Goal: Check status: Check status

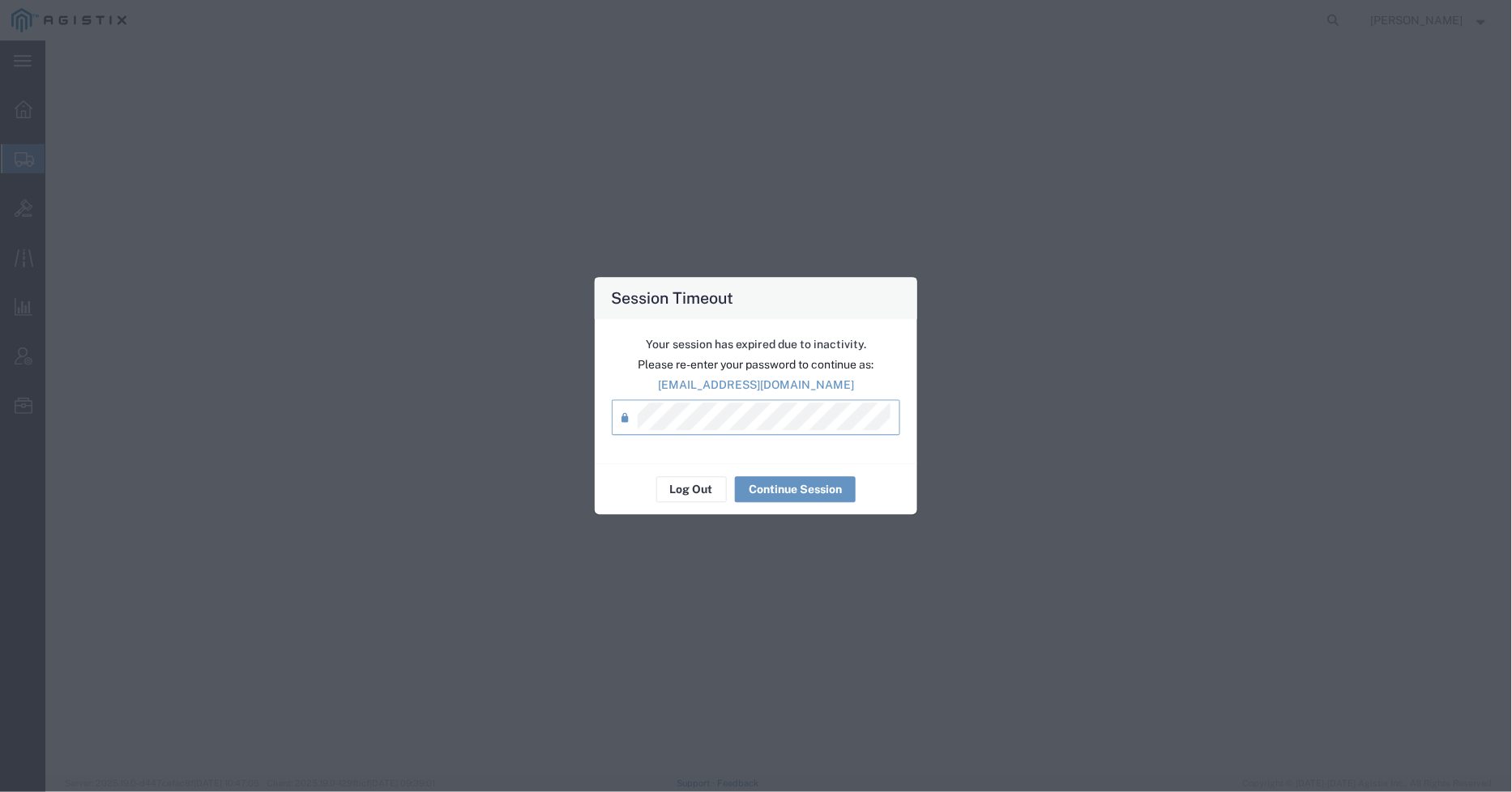
select select "CBOX"
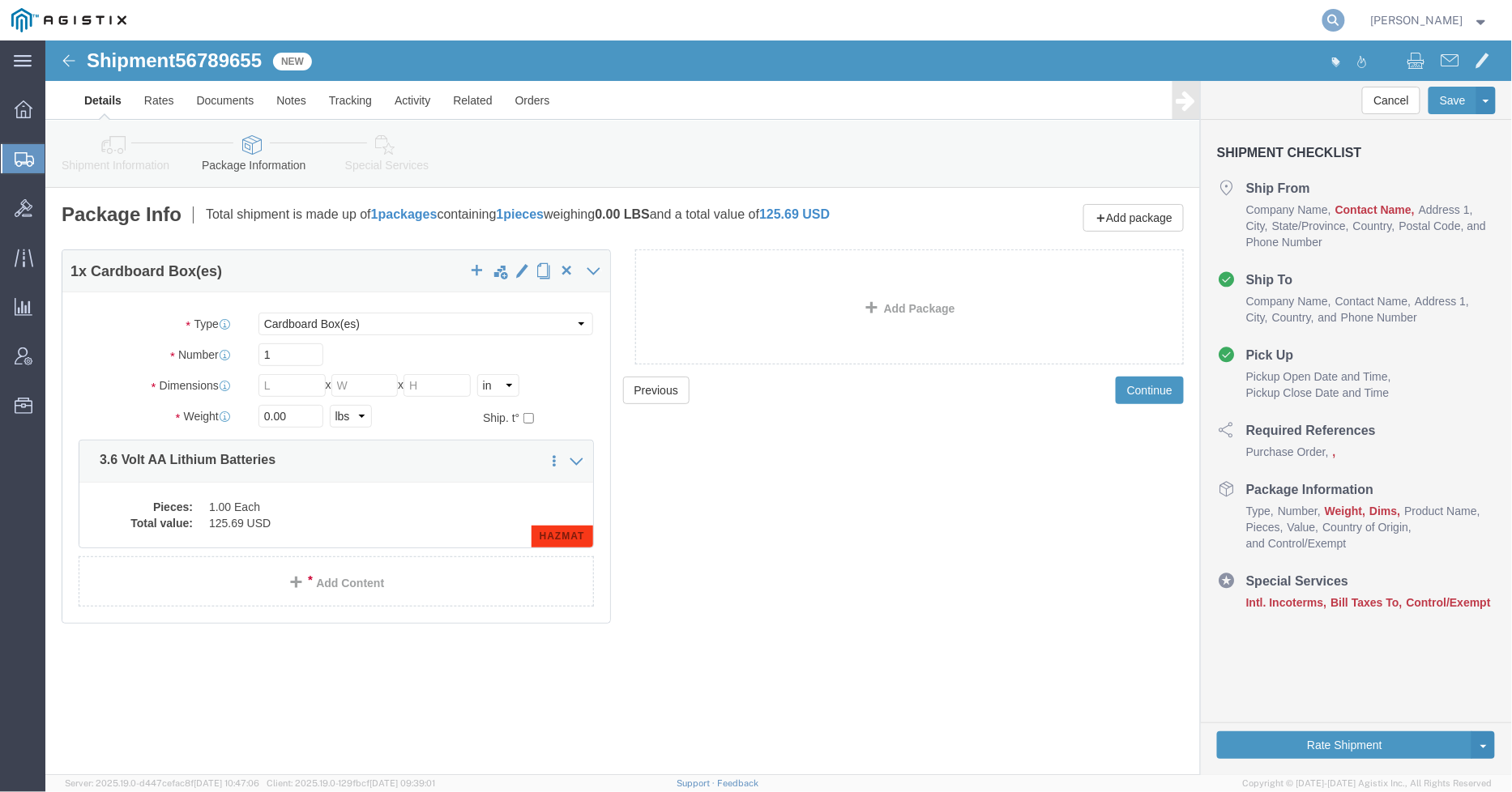
click at [1345, 10] on icon at bounding box center [1334, 20] width 23 height 23
click at [1015, 27] on input "search" at bounding box center [1076, 20] width 493 height 39
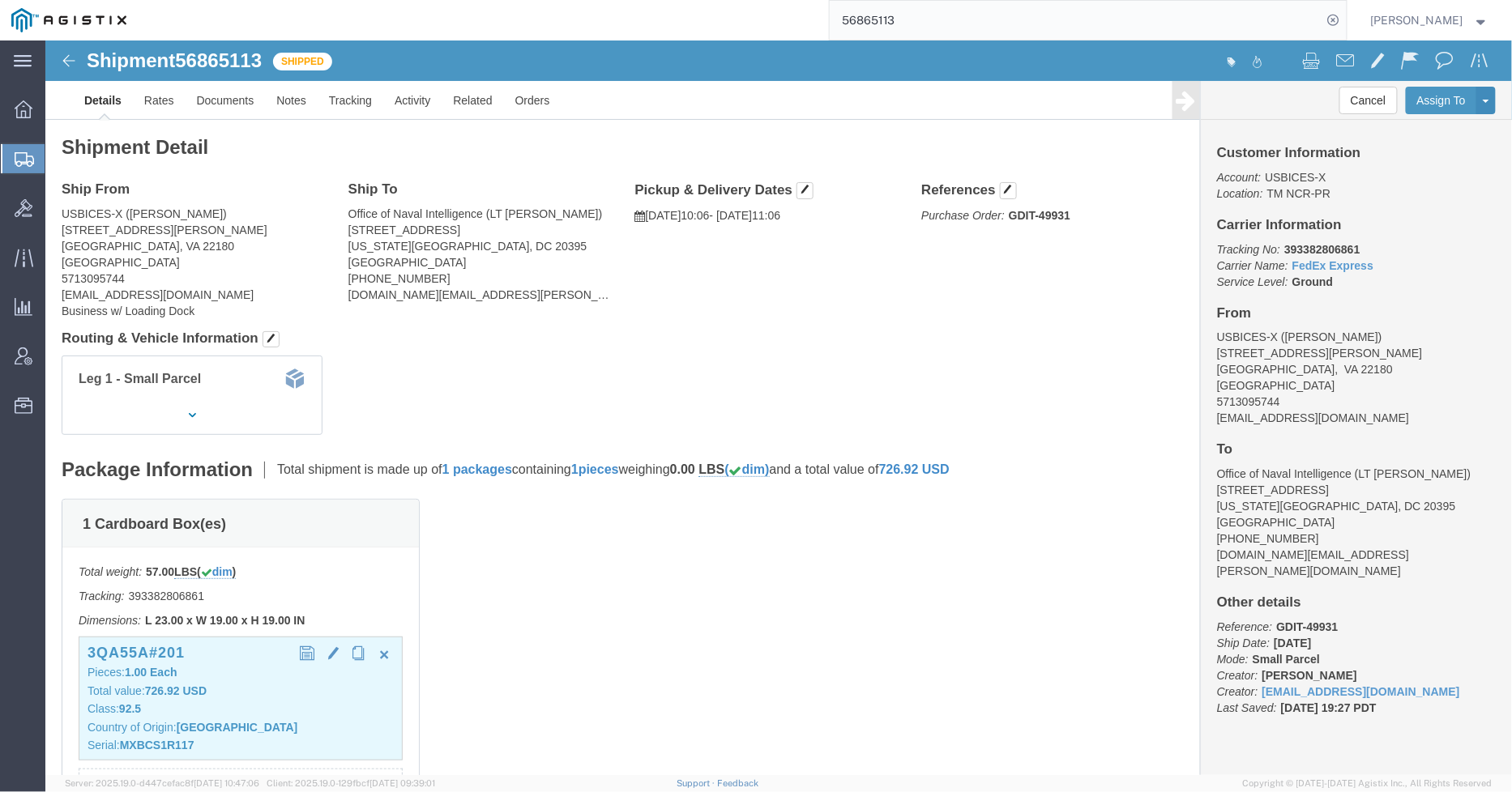
click p "Total value: 726.92 USD"
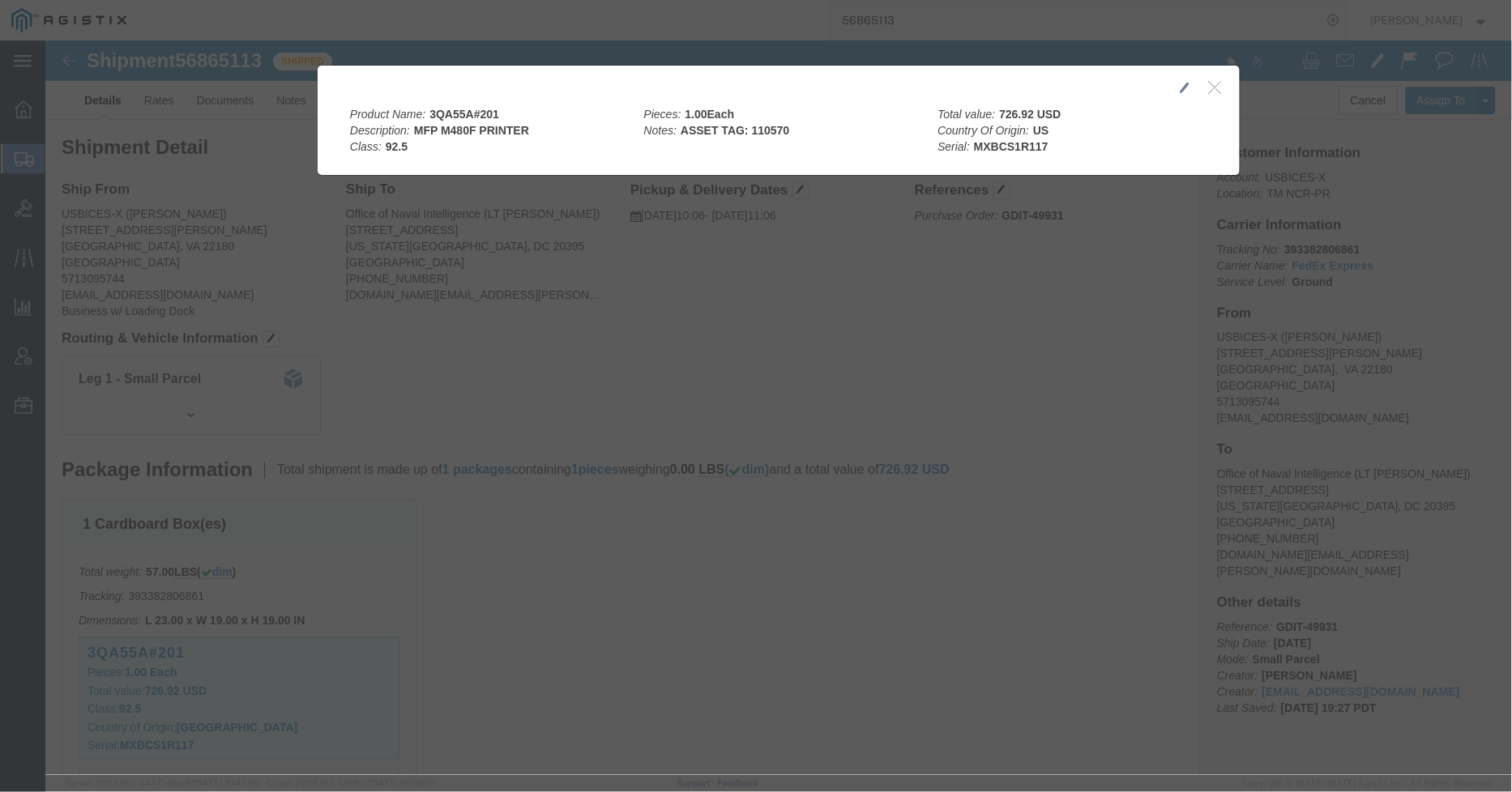
click icon "button"
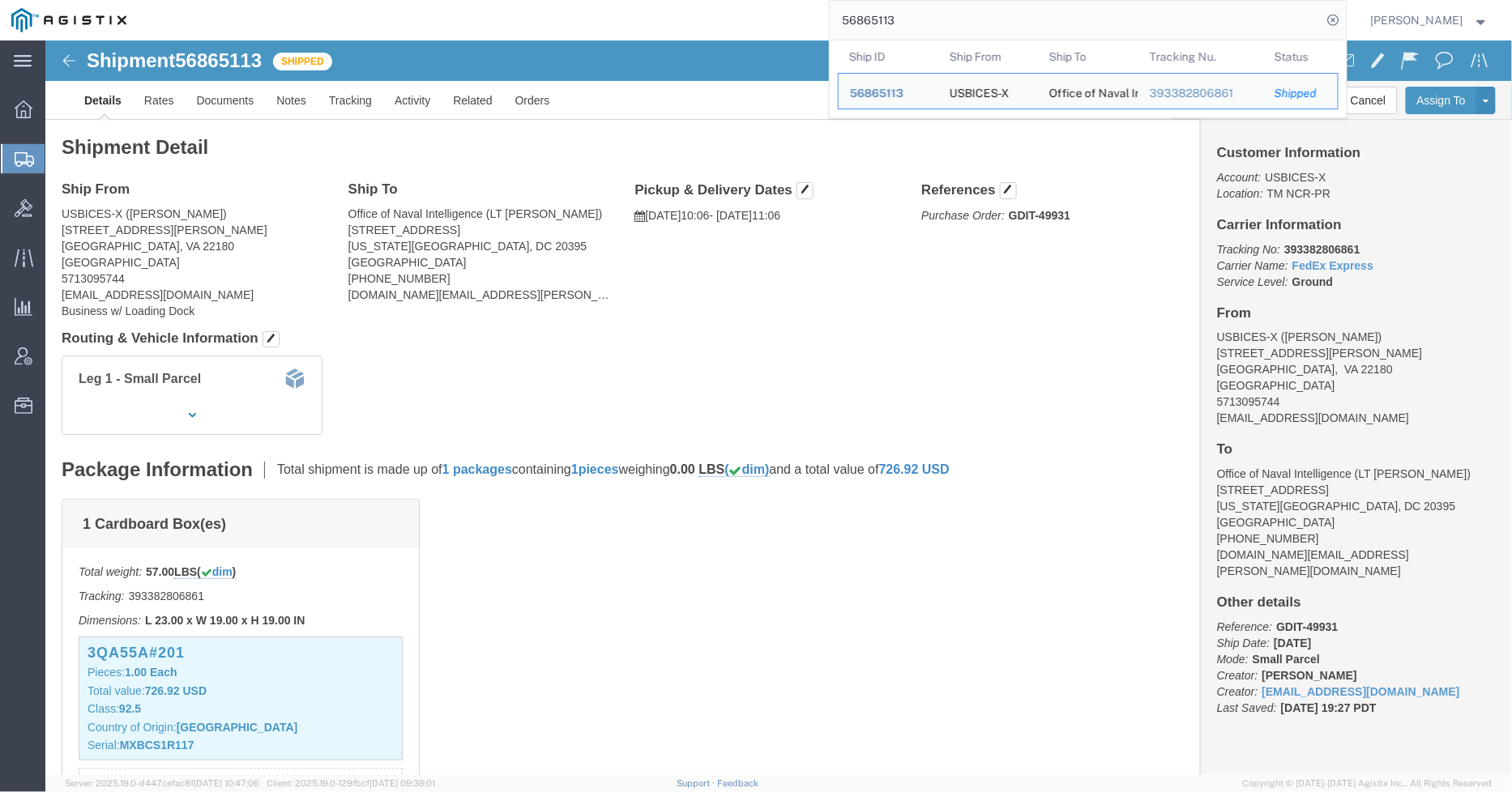
drag, startPoint x: 967, startPoint y: 17, endPoint x: 840, endPoint y: 10, distance: 127.2
click at [840, 10] on input "56865113" at bounding box center [1076, 20] width 493 height 39
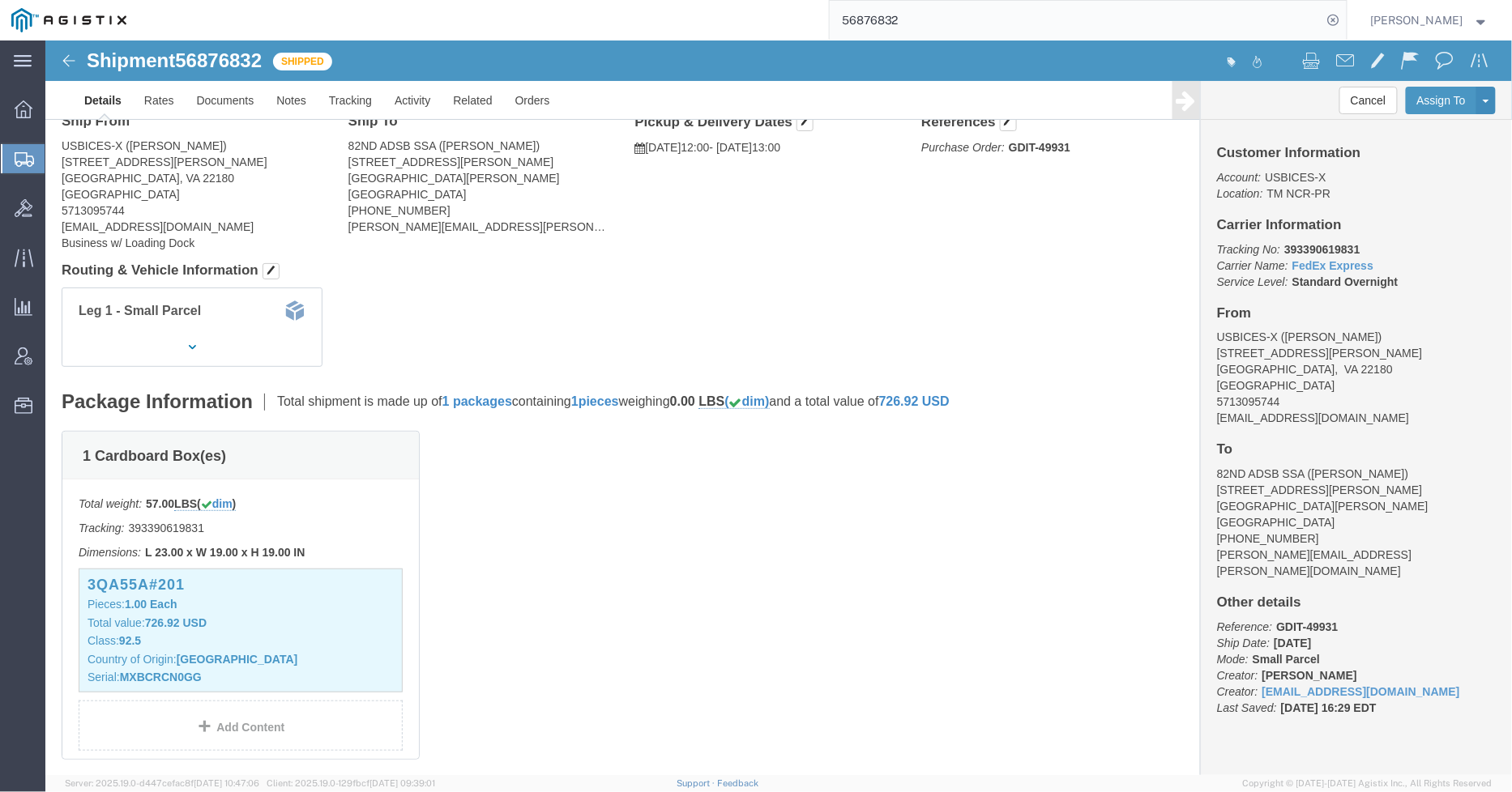
scroll to position [179, 0]
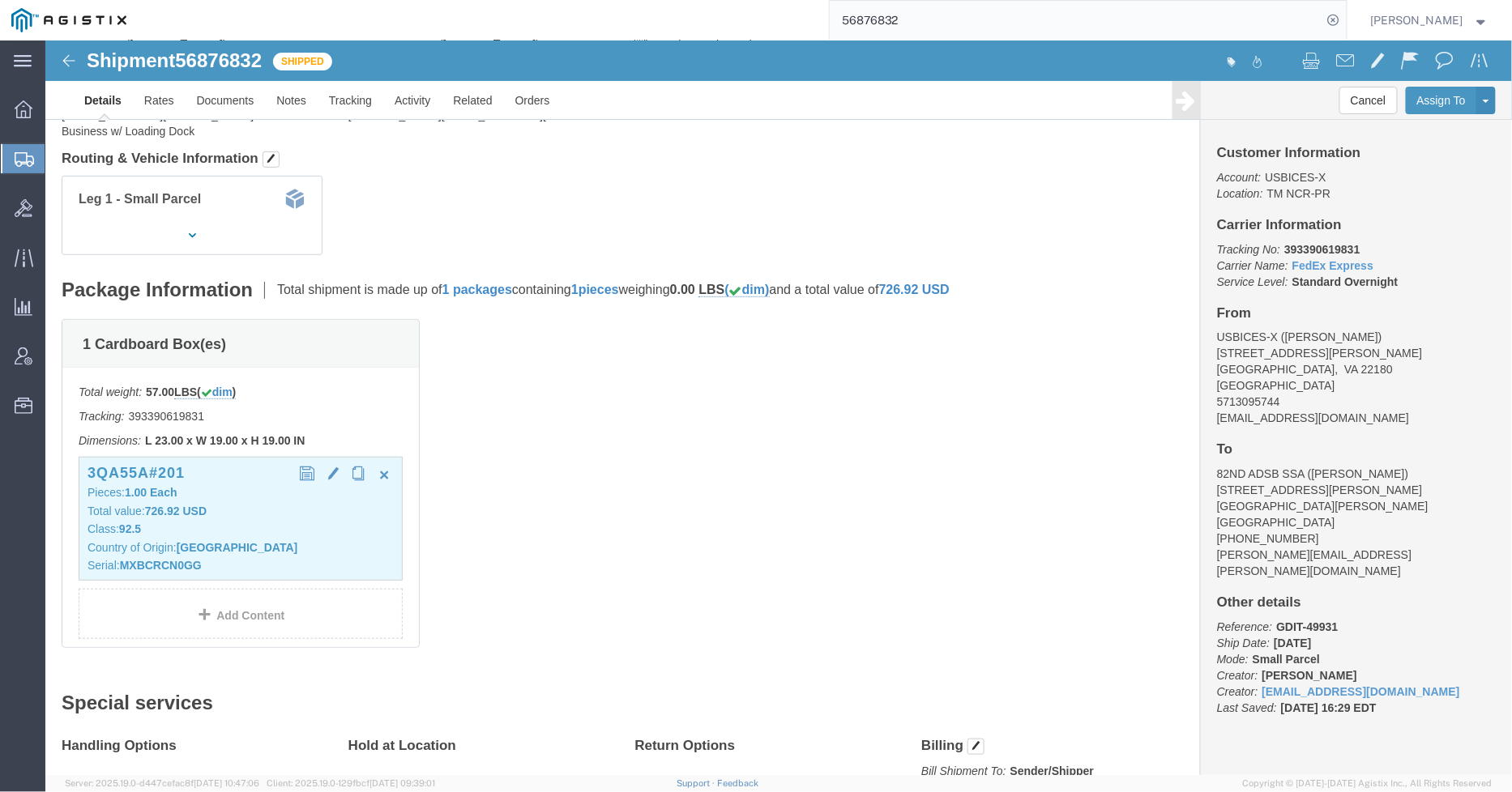
click p "Class: 92.5"
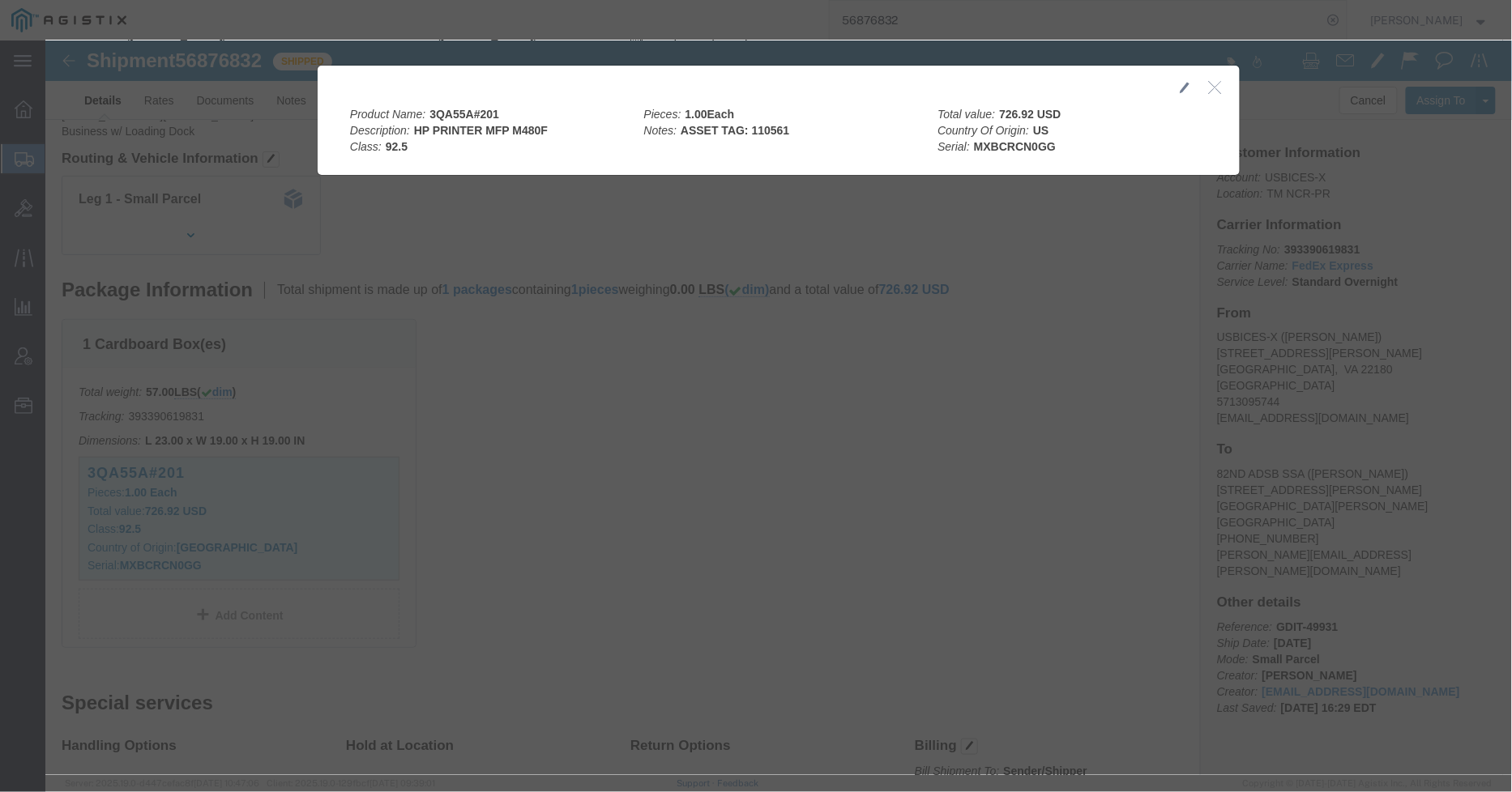
drag, startPoint x: 1082, startPoint y: 206, endPoint x: 1127, endPoint y: 180, distance: 52.0
click div
click icon "button"
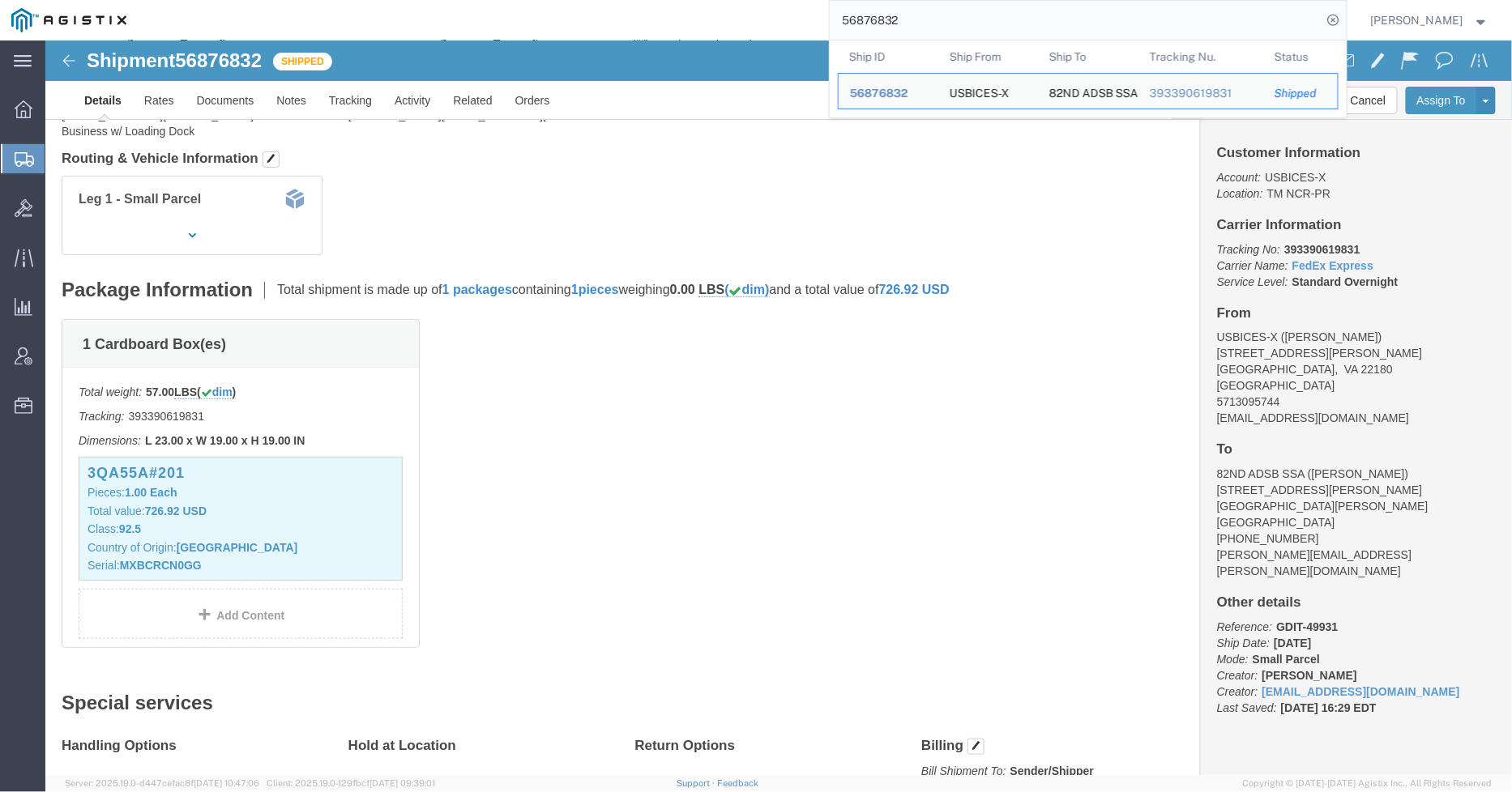
drag, startPoint x: 992, startPoint y: 14, endPoint x: 762, endPoint y: 10, distance: 230.0
click at [762, 10] on div "56876832 Ship ID Ship From Ship To Tracking Nu. Status Ship ID 56876832 Ship Fr…" at bounding box center [742, 20] width 1209 height 40
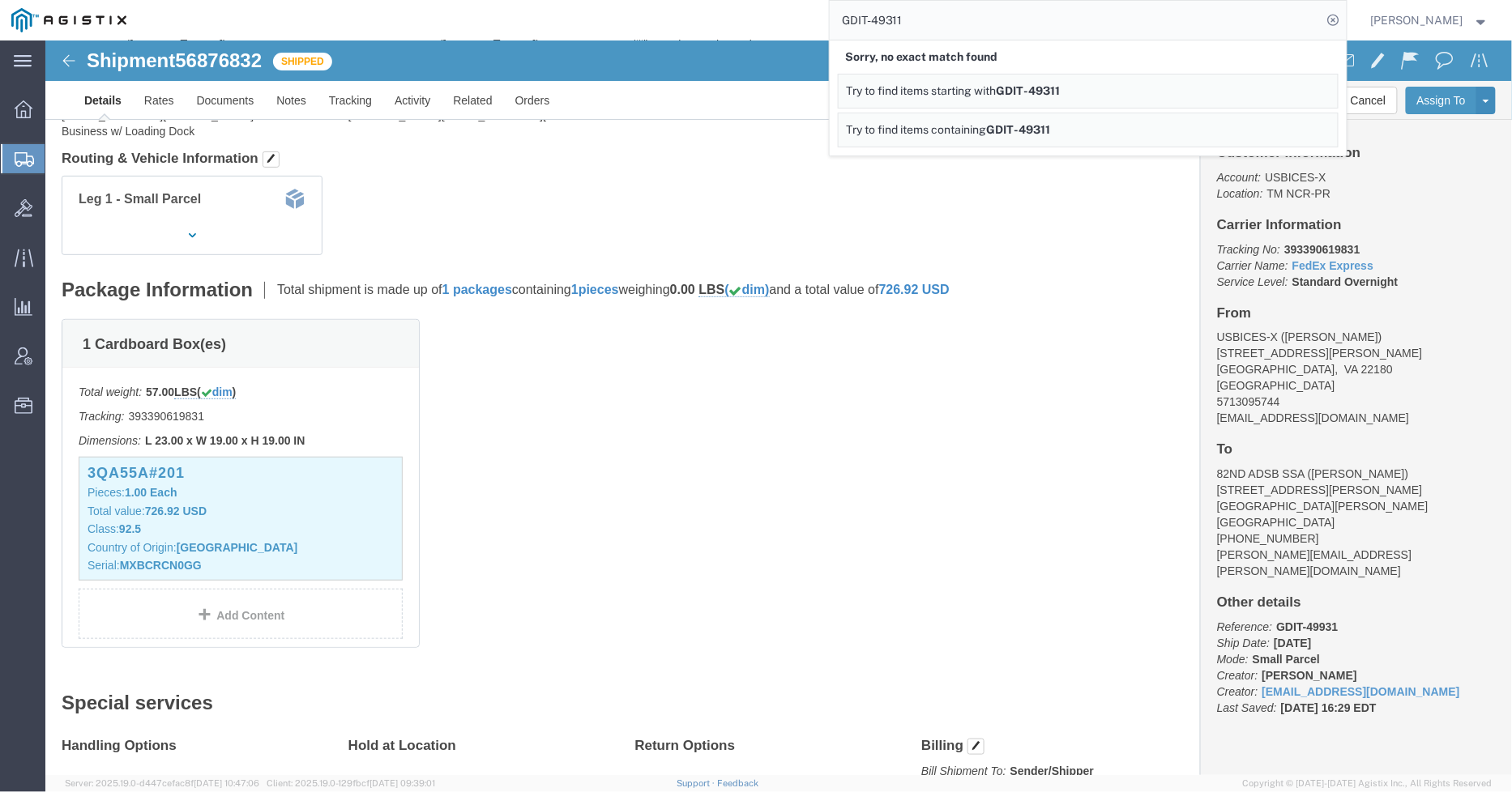
drag, startPoint x: 958, startPoint y: 22, endPoint x: 900, endPoint y: 21, distance: 58.0
click at [900, 21] on input "GDIT-49311" at bounding box center [1076, 20] width 493 height 39
type input "GDIT-49931"
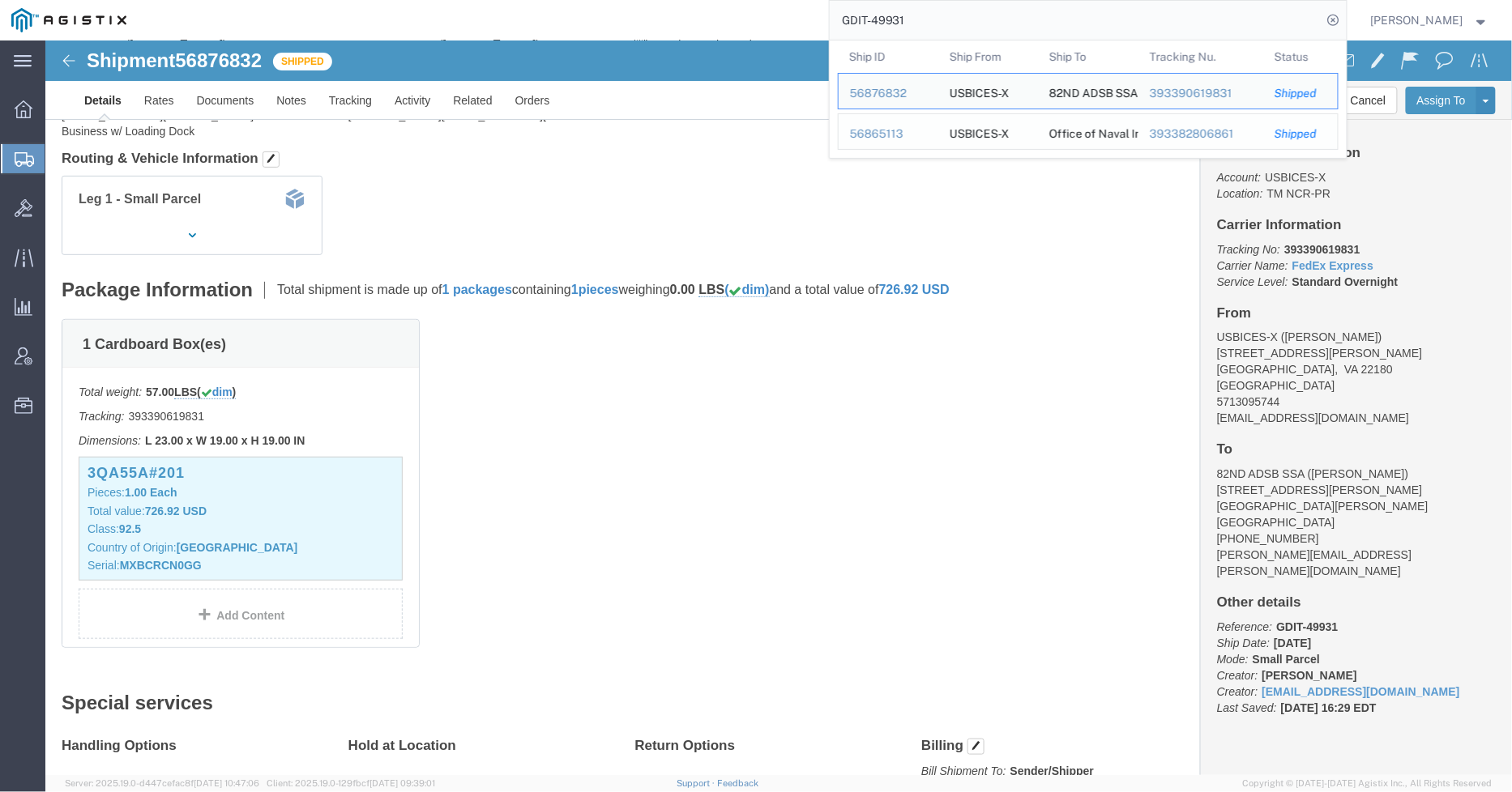
click at [893, 128] on div "56865113" at bounding box center [889, 135] width 77 height 17
